Goal: Find specific page/section: Find specific page/section

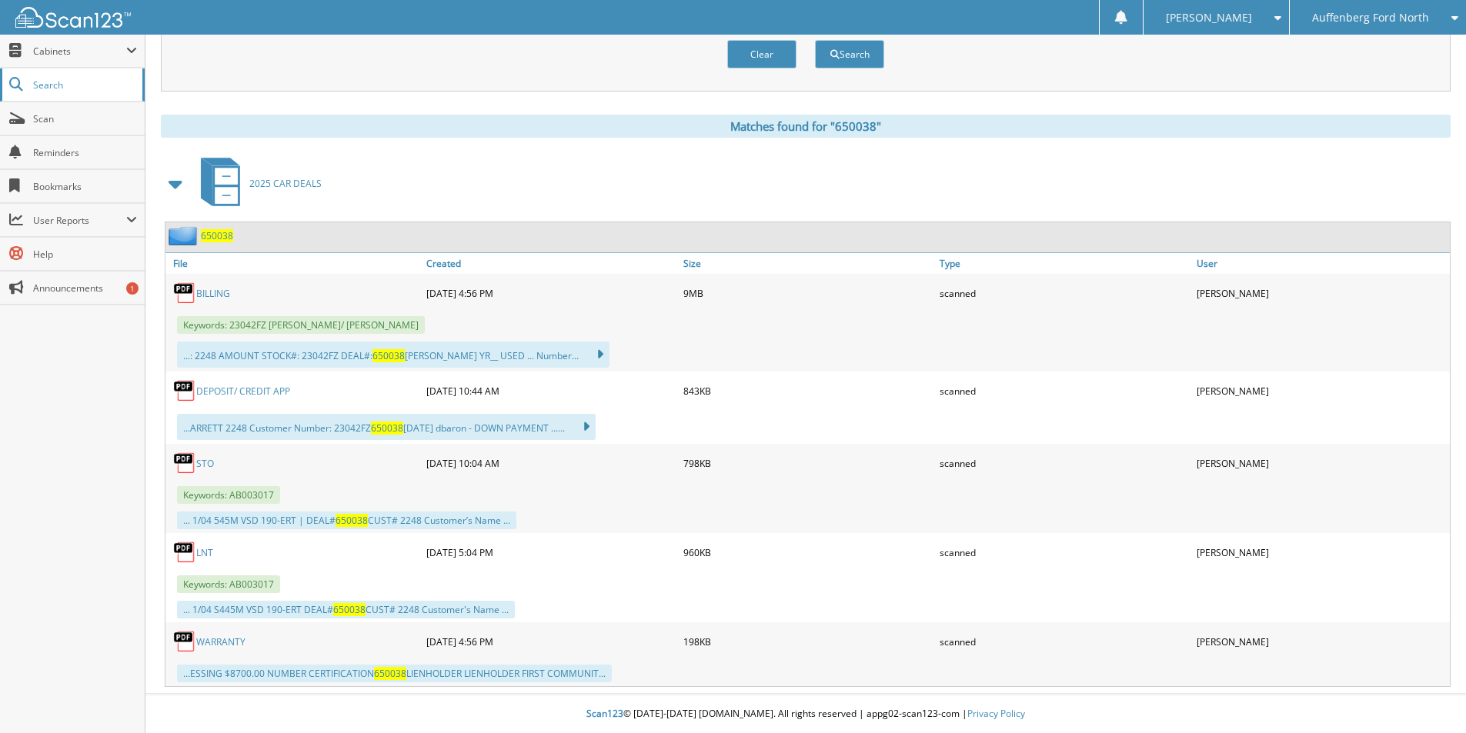
click at [41, 80] on span "Search" at bounding box center [84, 84] width 102 height 13
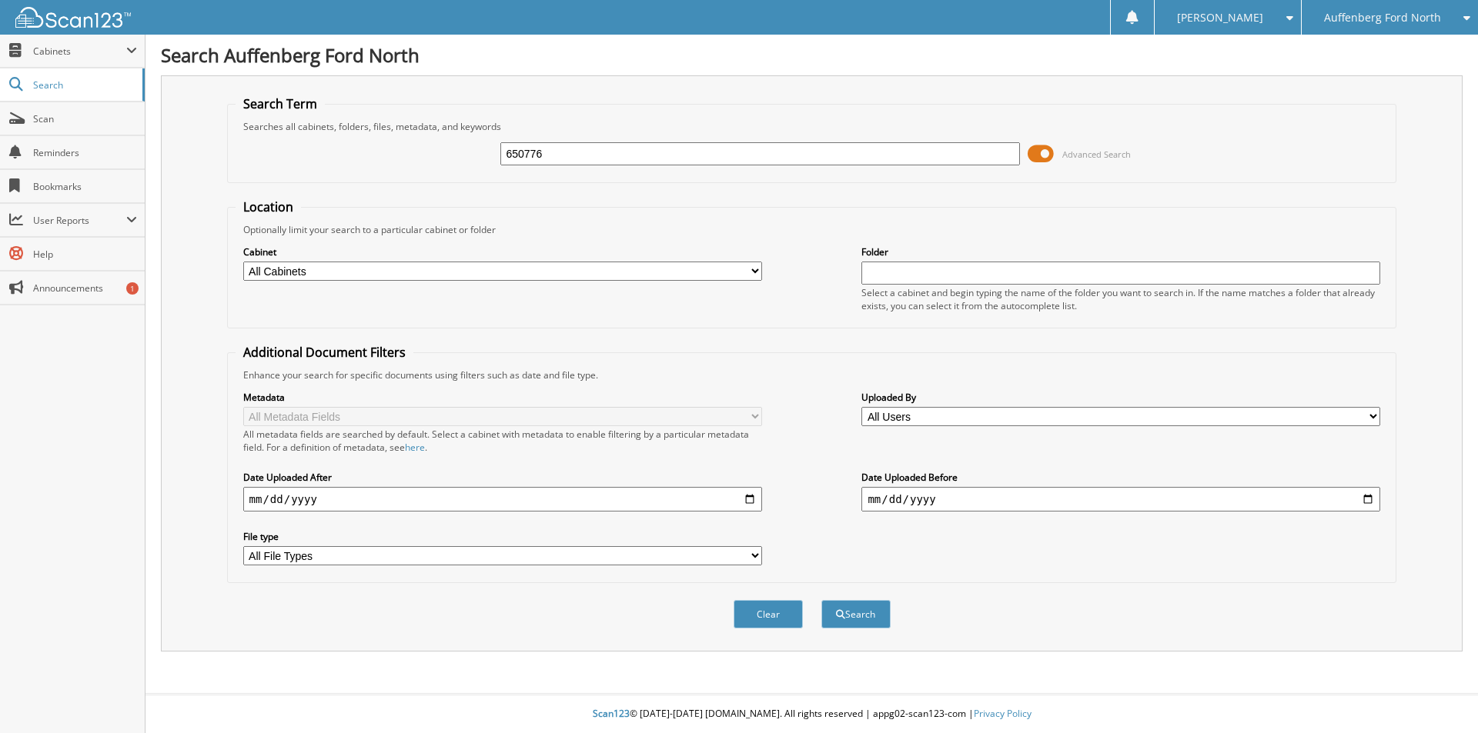
type input "650776"
click at [821, 600] on button "Search" at bounding box center [855, 614] width 69 height 28
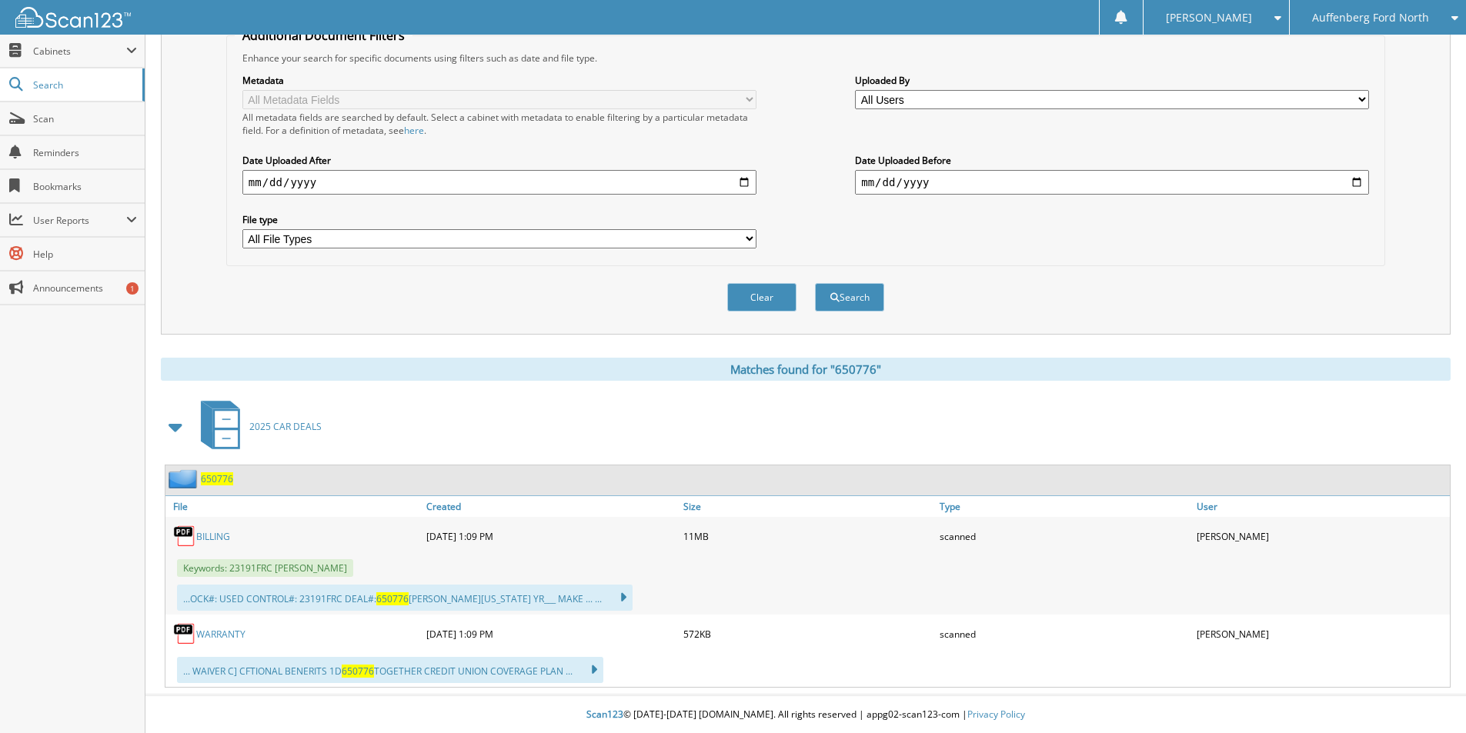
scroll to position [319, 0]
click at [231, 631] on link "WARRANTY" at bounding box center [220, 633] width 49 height 13
click at [42, 27] on img at bounding box center [72, 17] width 115 height 21
